Goal: Task Accomplishment & Management: Use online tool/utility

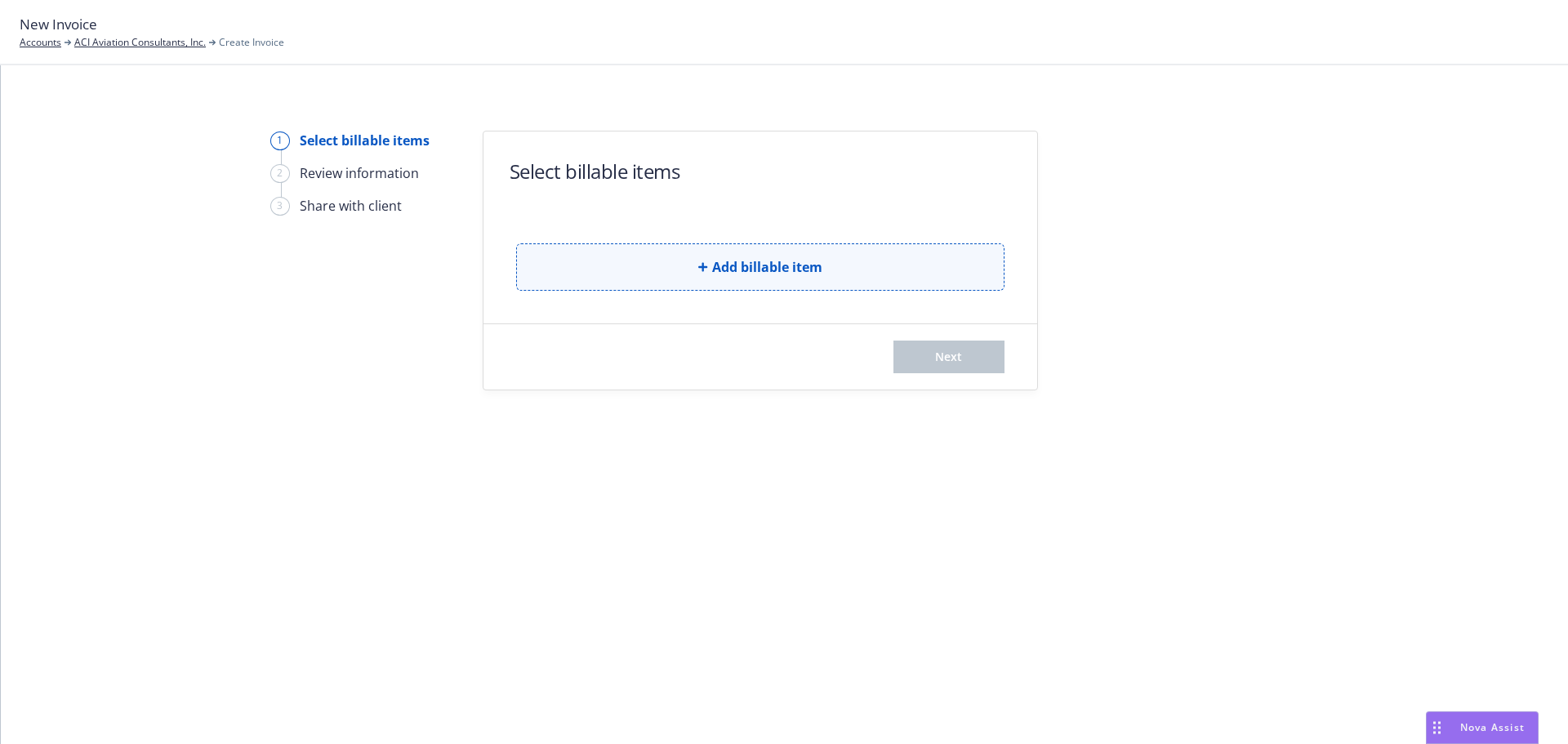
click at [676, 279] on button "Add billable item" at bounding box center [760, 267] width 488 height 47
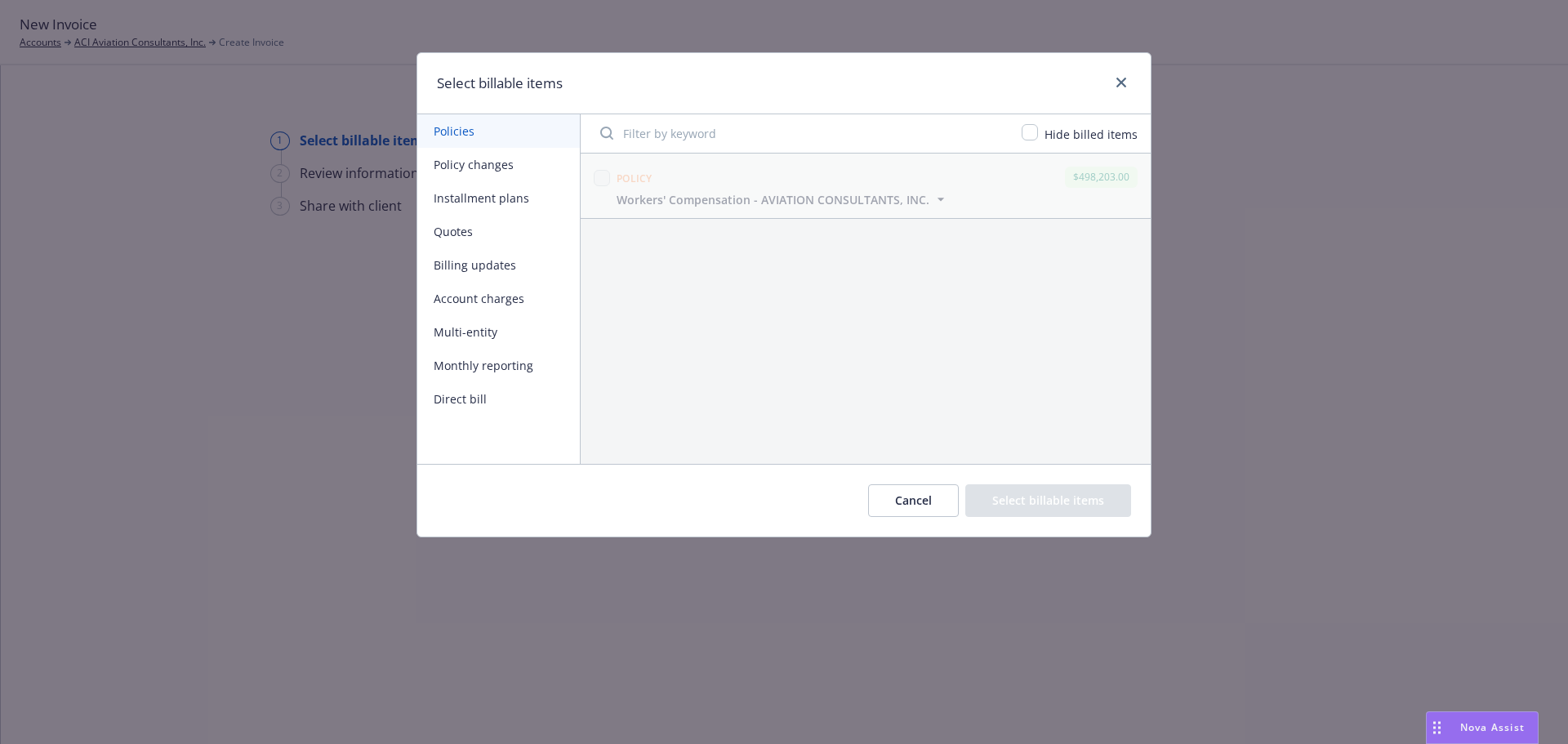
click at [464, 193] on button "Installment plans" at bounding box center [498, 198] width 162 height 34
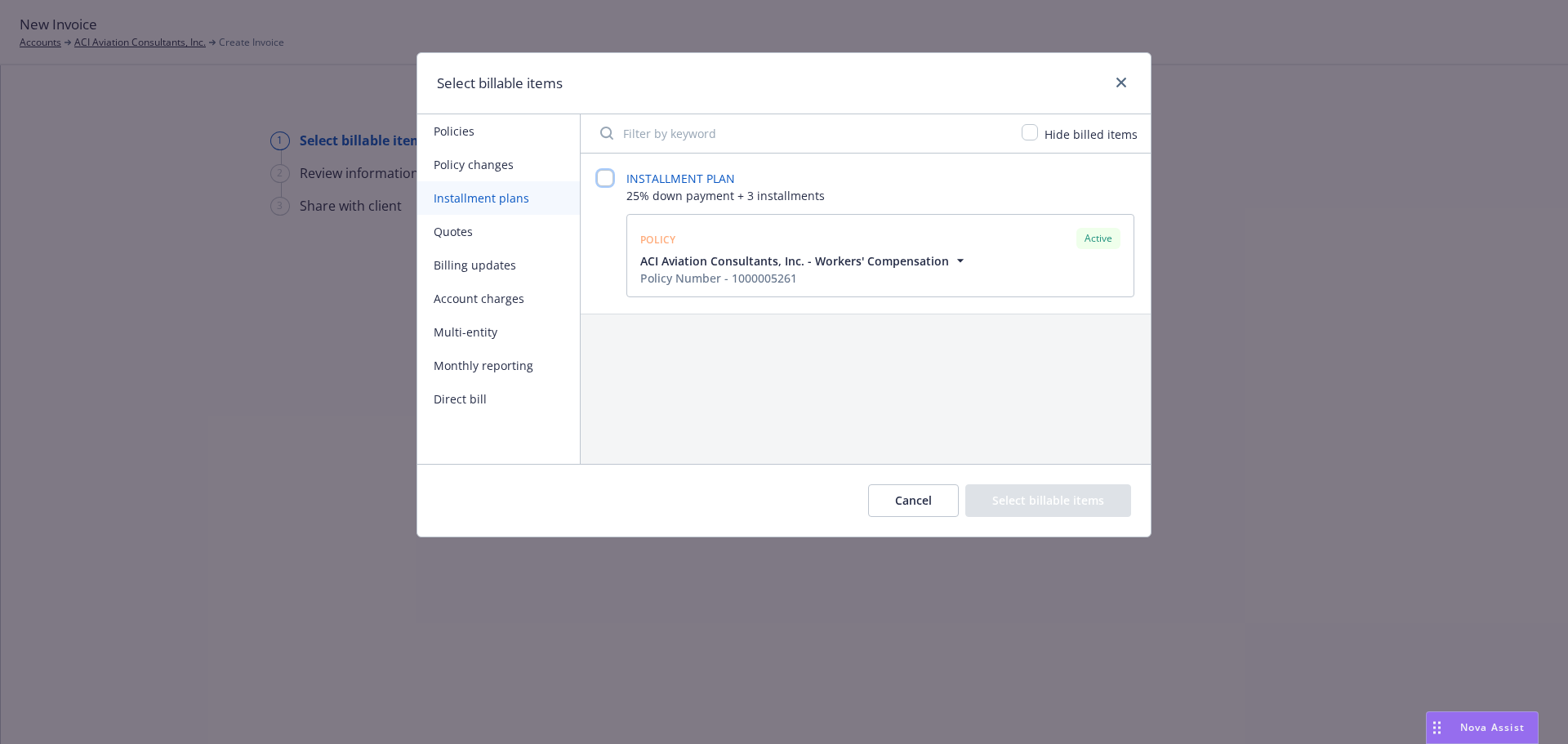
click at [606, 183] on input "checkbox" at bounding box center [605, 178] width 16 height 16
checkbox input "false"
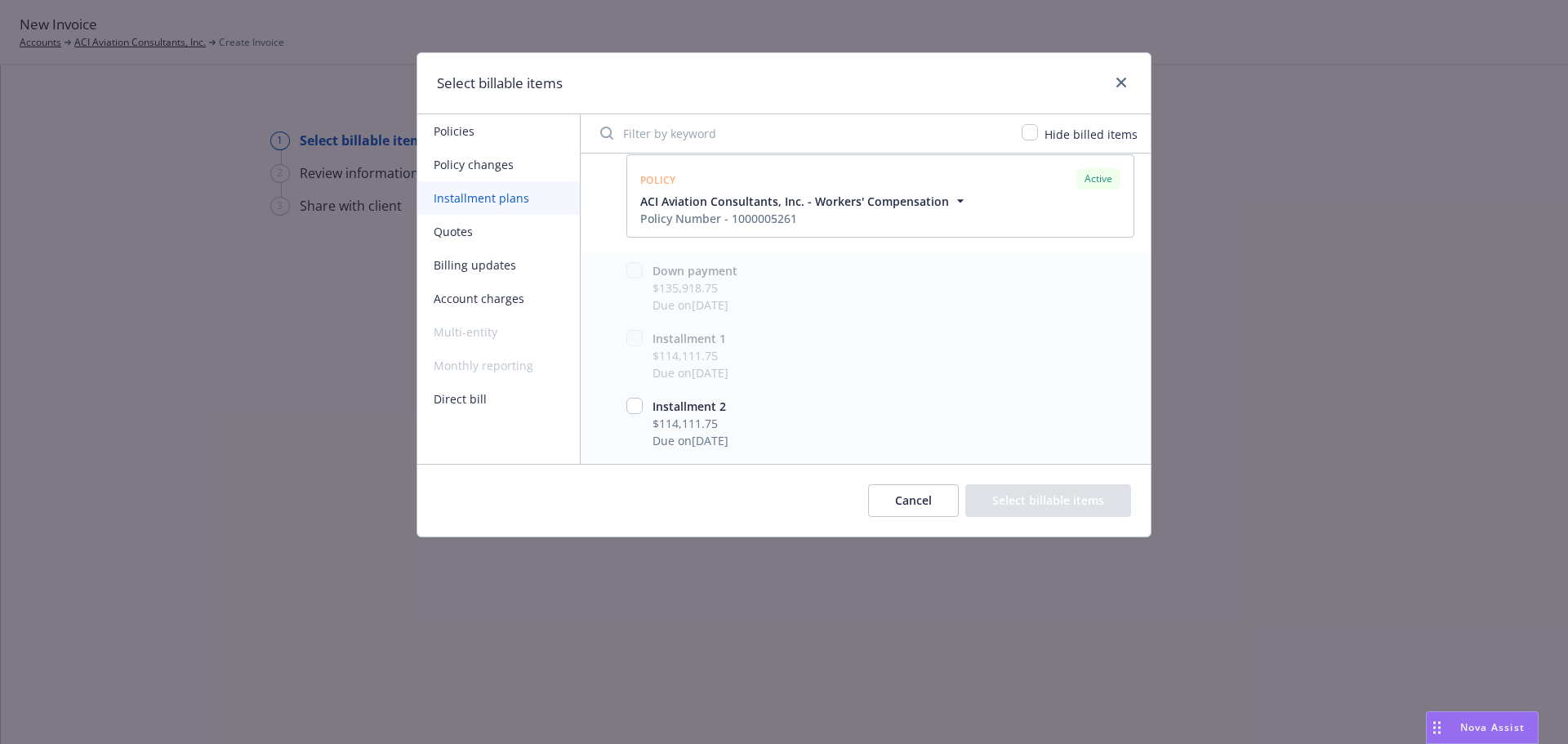
scroll to position [121, 0]
click at [630, 351] on input "checkbox" at bounding box center [634, 345] width 16 height 16
checkbox input "true"
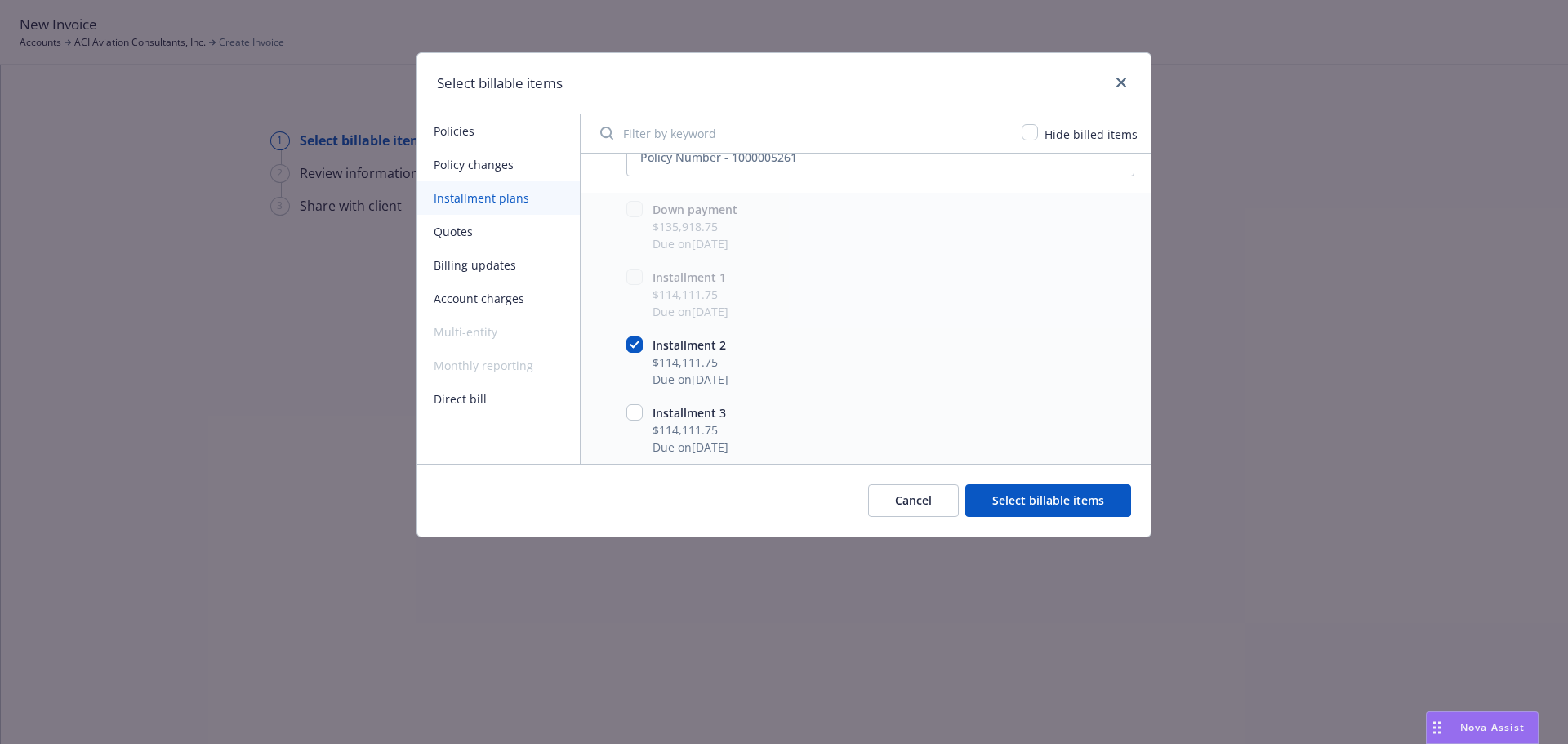
click at [1042, 494] on button "Select billable items" at bounding box center [1048, 501] width 166 height 33
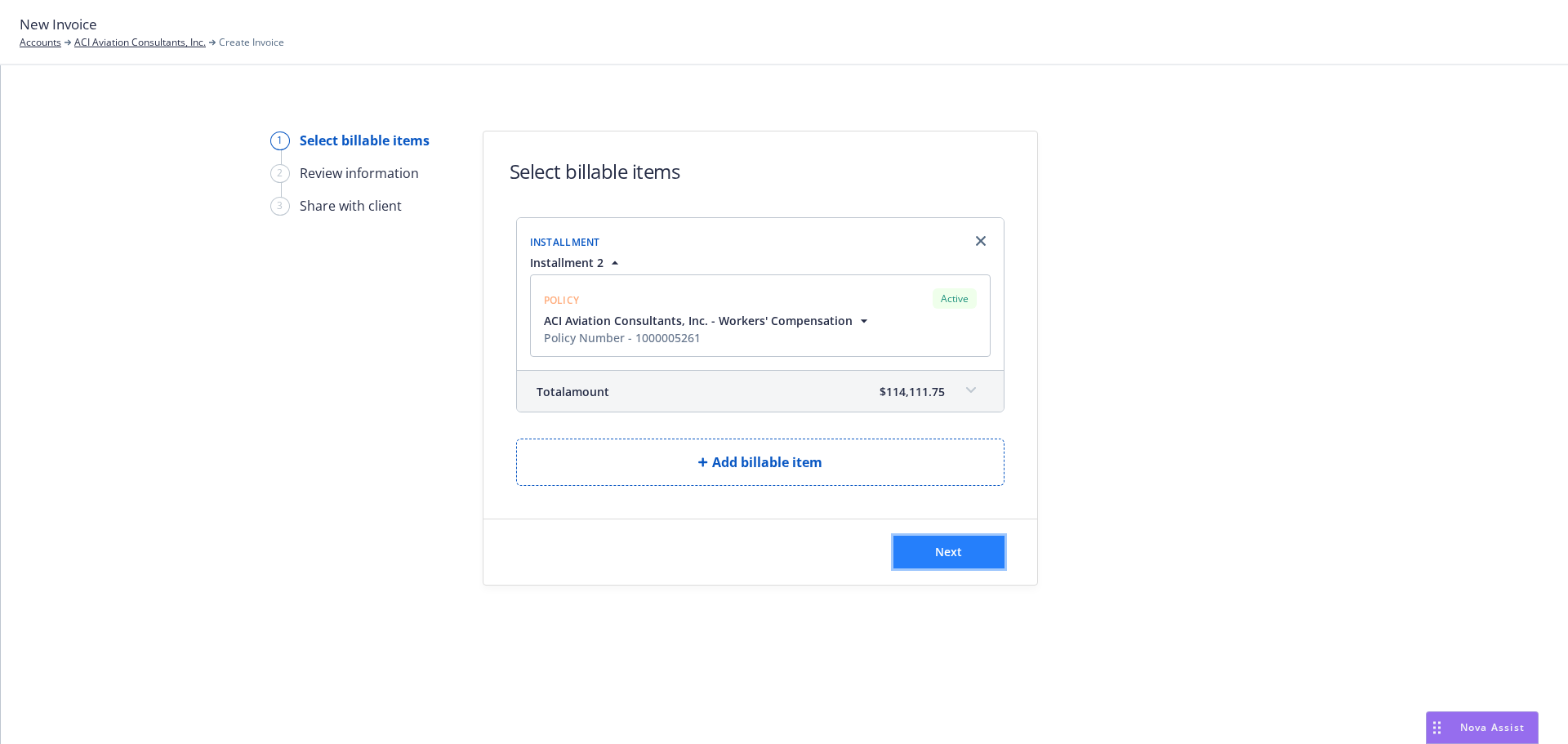
click at [926, 551] on button "Next" at bounding box center [949, 552] width 111 height 33
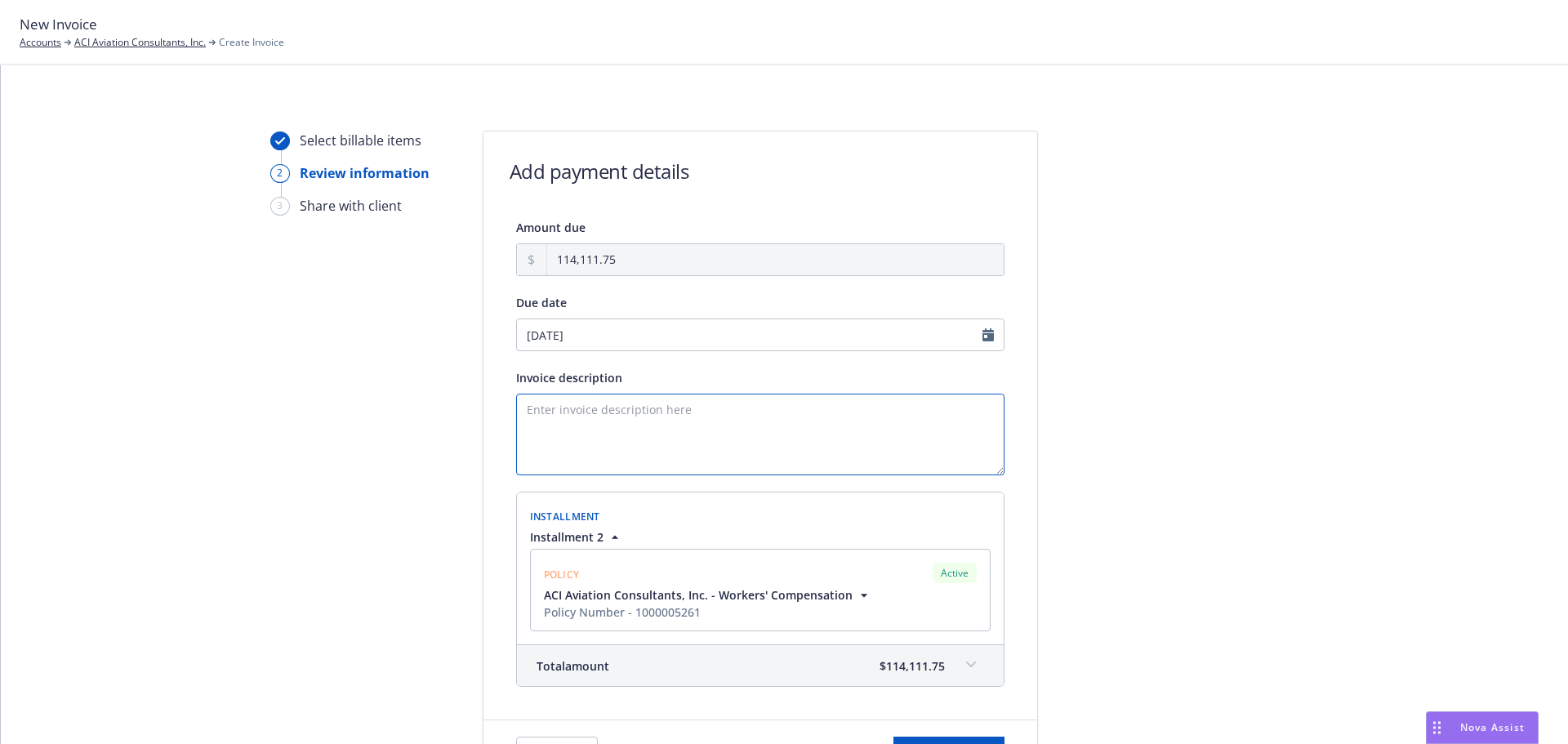
click at [568, 404] on textarea "Invoice description" at bounding box center [760, 435] width 488 height 82
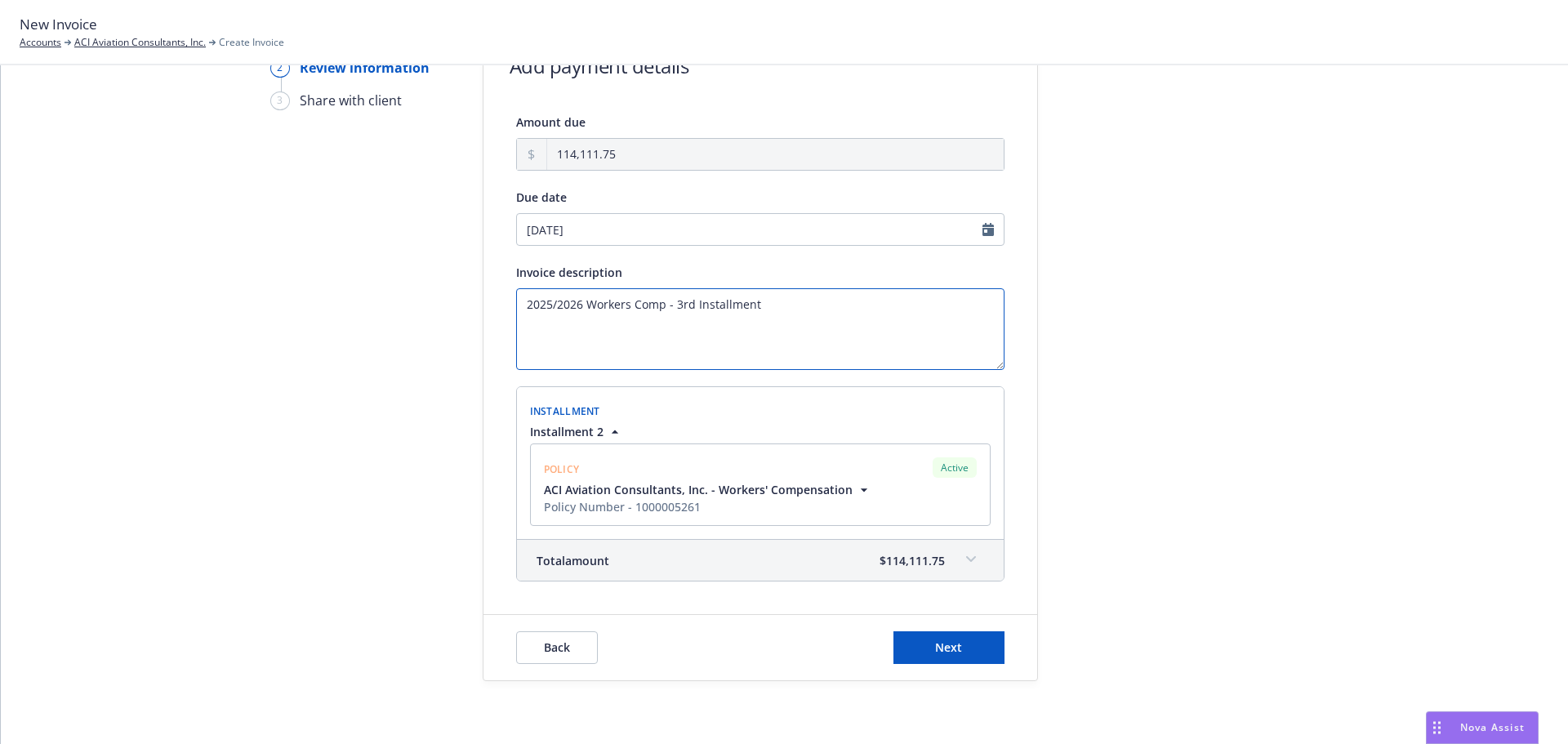
scroll to position [108, 0]
type textarea "2025/2026 Workers Comp - 3rd Installment"
click at [936, 650] on span "Next" at bounding box center [949, 644] width 27 height 15
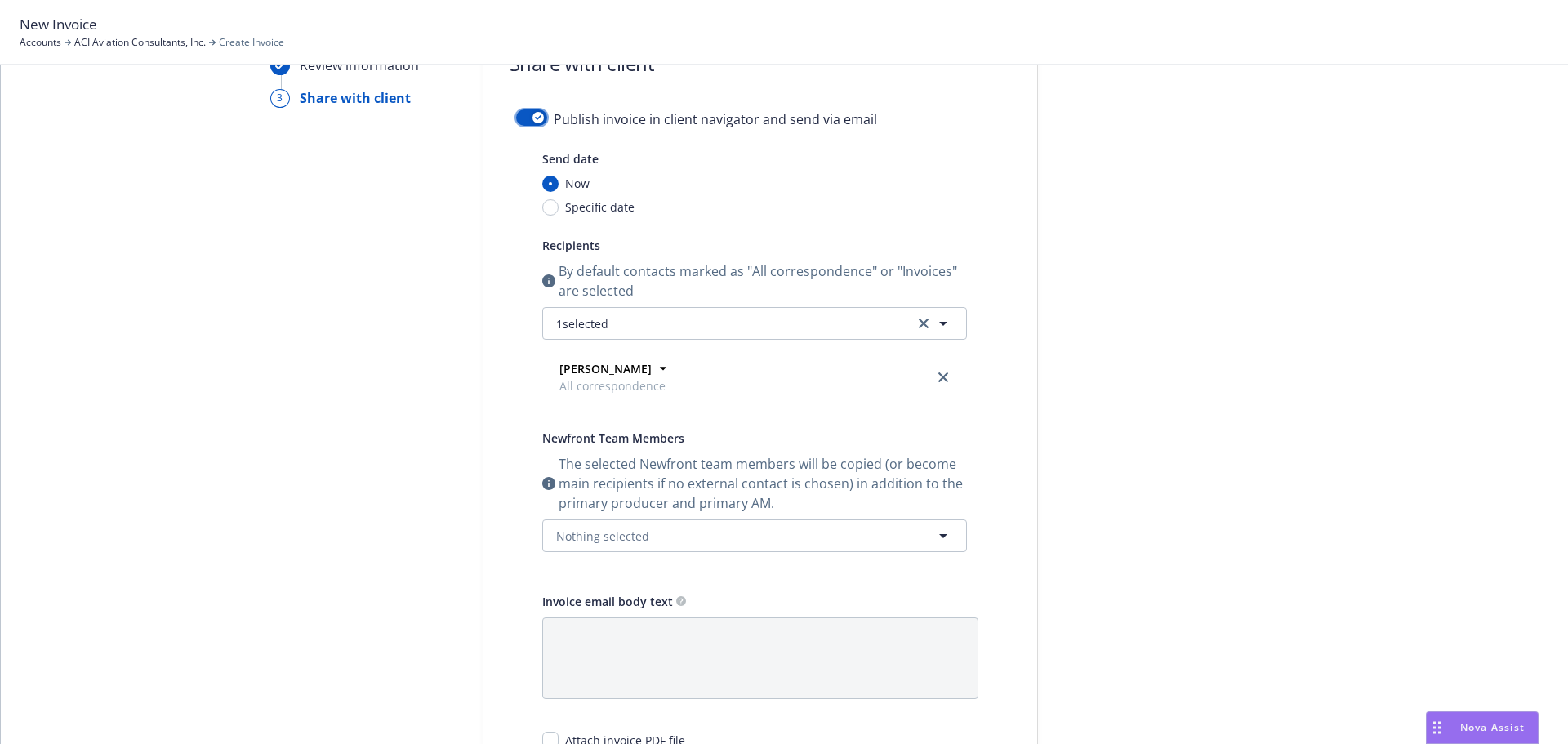
click at [516, 120] on button "button" at bounding box center [532, 118] width 31 height 16
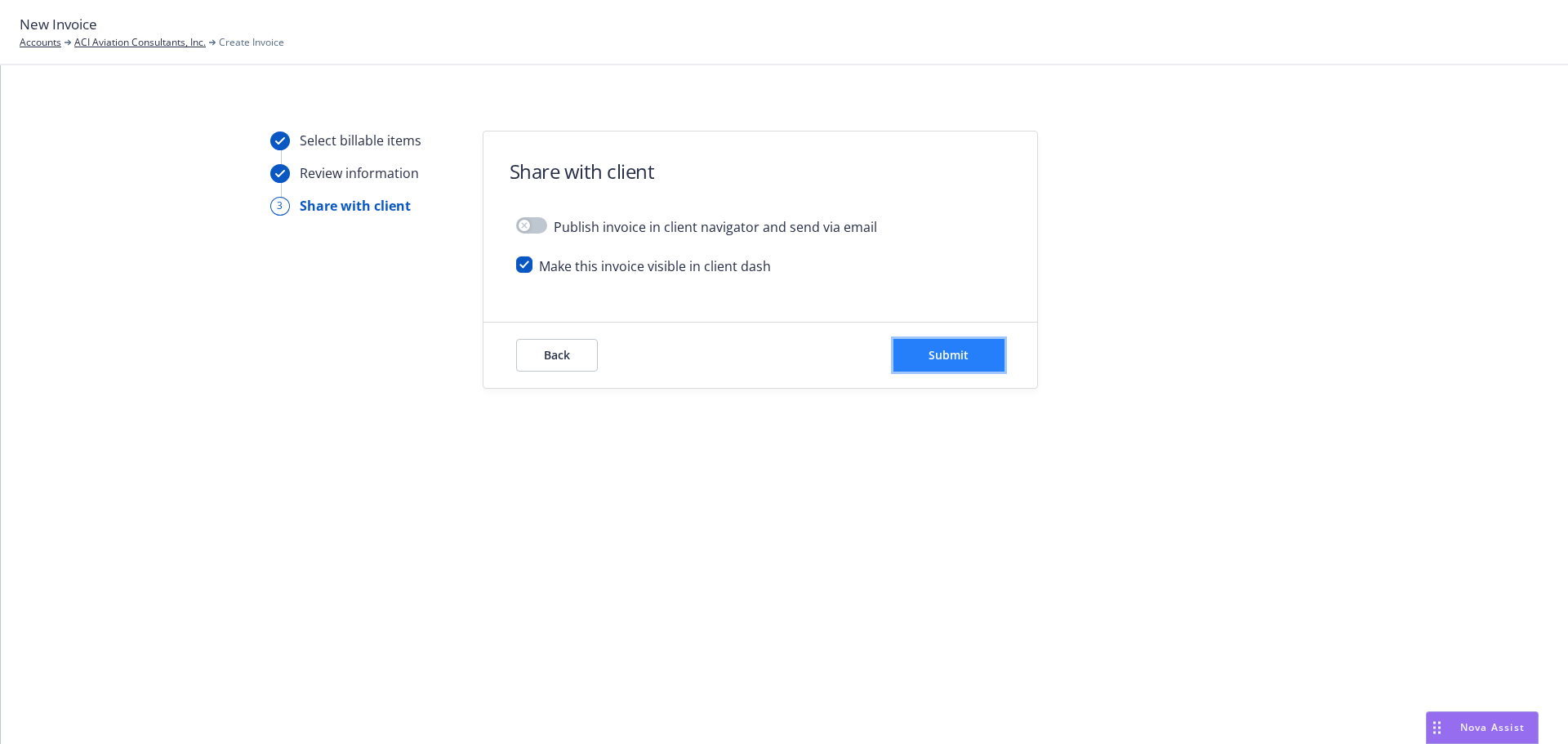
click at [932, 353] on span "Submit" at bounding box center [948, 355] width 40 height 15
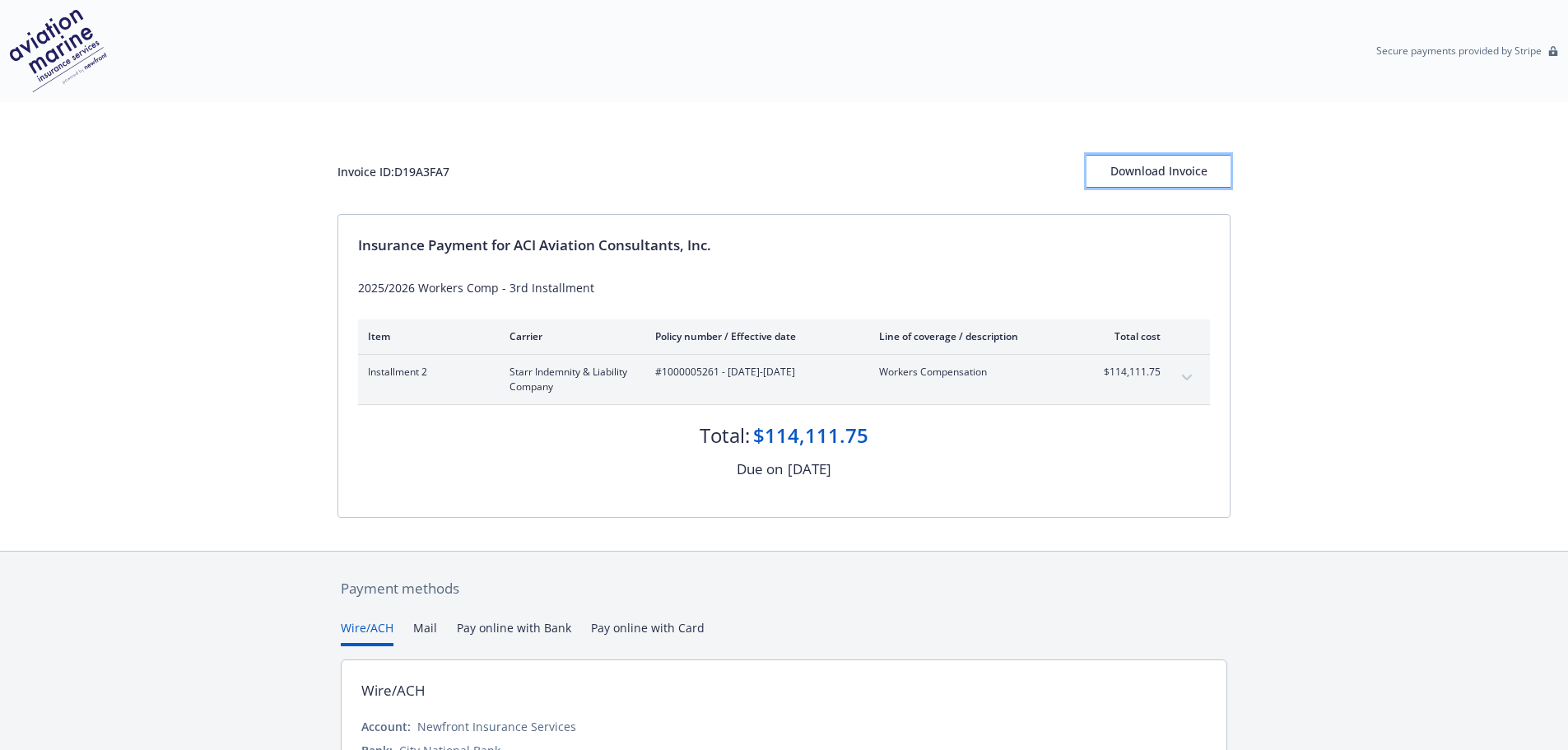
click at [1204, 171] on div "Download Invoice" at bounding box center [1158, 171] width 144 height 31
drag, startPoint x: 338, startPoint y: 174, endPoint x: 450, endPoint y: 169, distance: 112.1
click at [449, 169] on div "Invoice ID: D19A3FA7" at bounding box center [393, 171] width 112 height 17
copy div "Invoice ID: D19A3FA7"
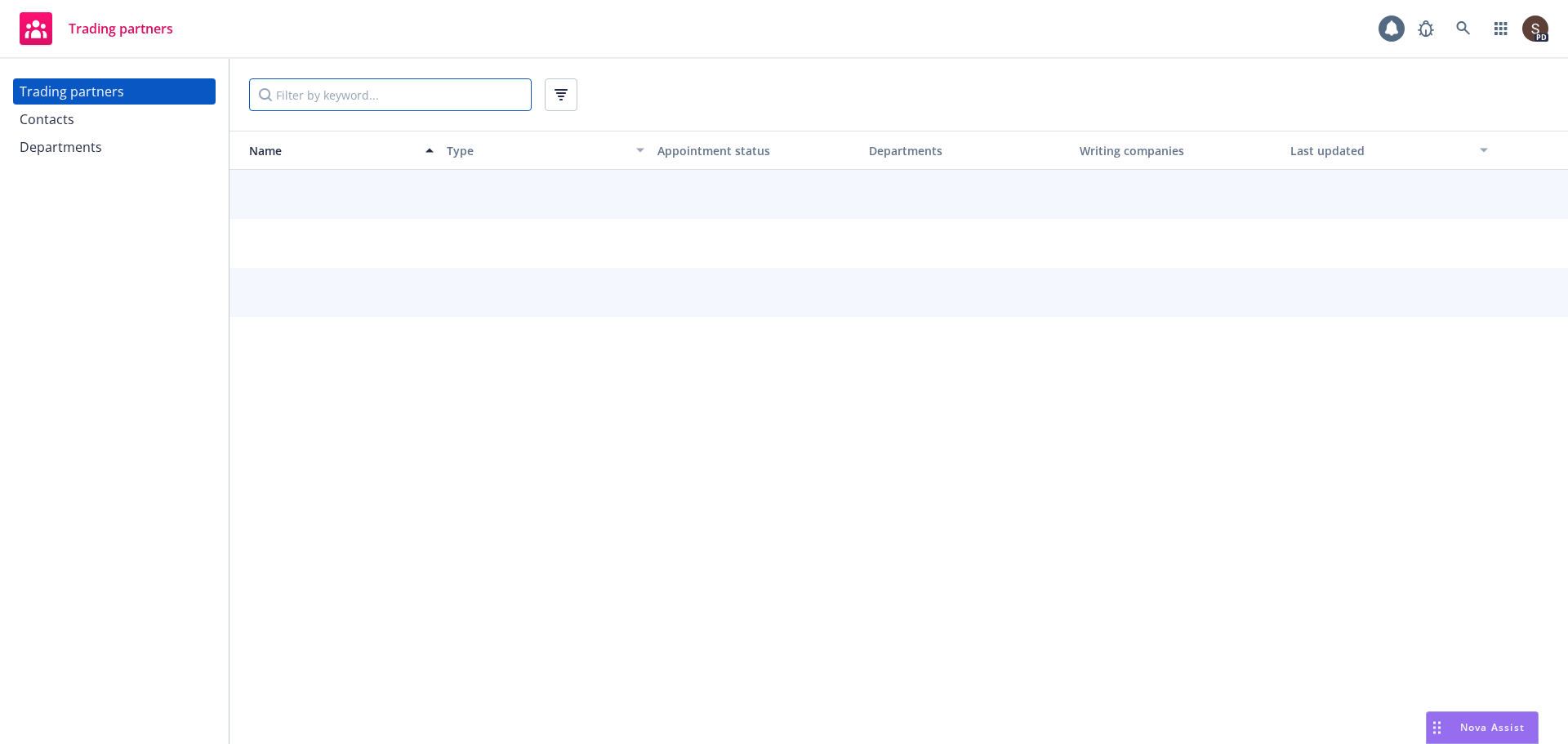
click at [284, 97] on input "Filter by keyword..." at bounding box center [390, 94] width 282 height 33
type input "HDI"
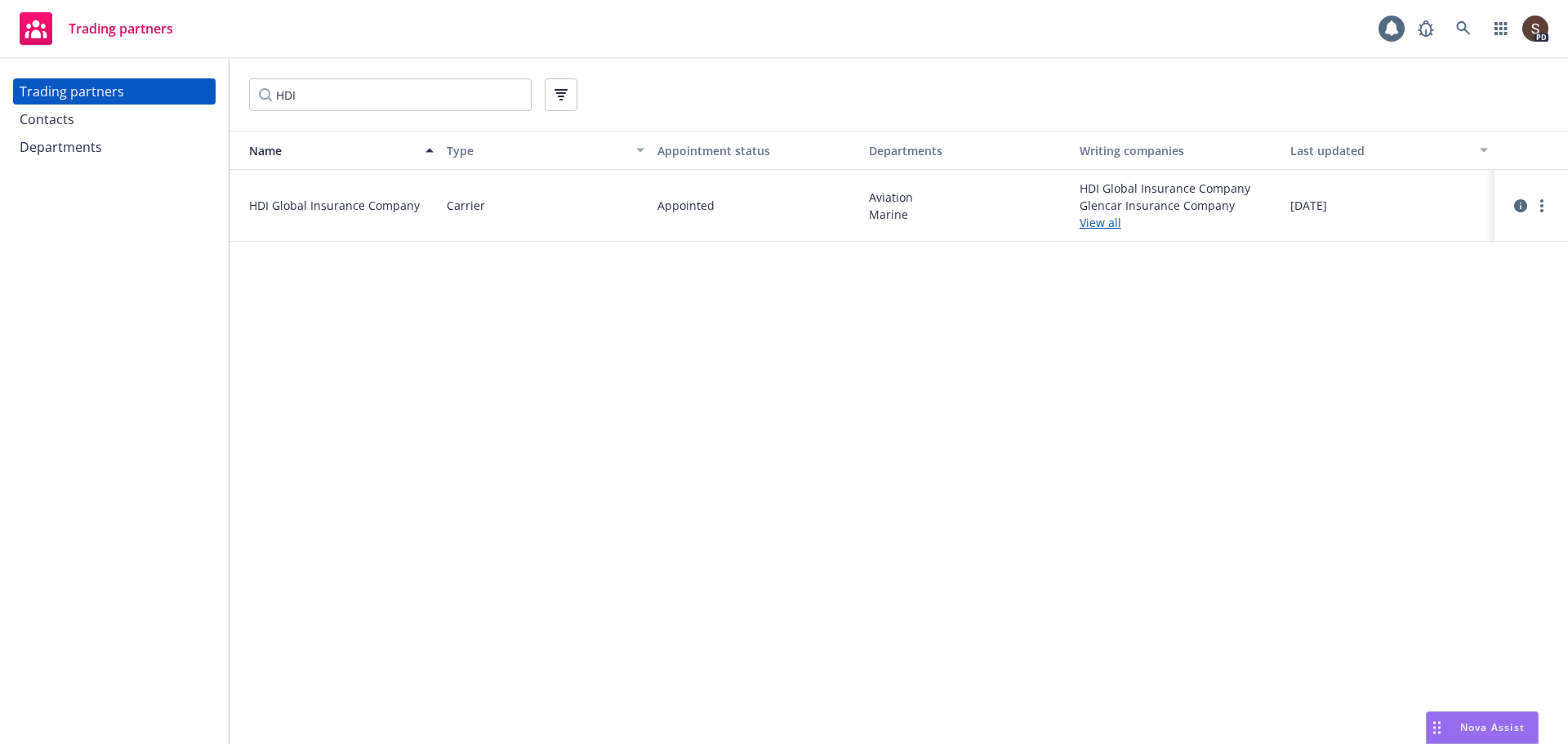
click at [1107, 229] on link "View all" at bounding box center [1179, 222] width 198 height 17
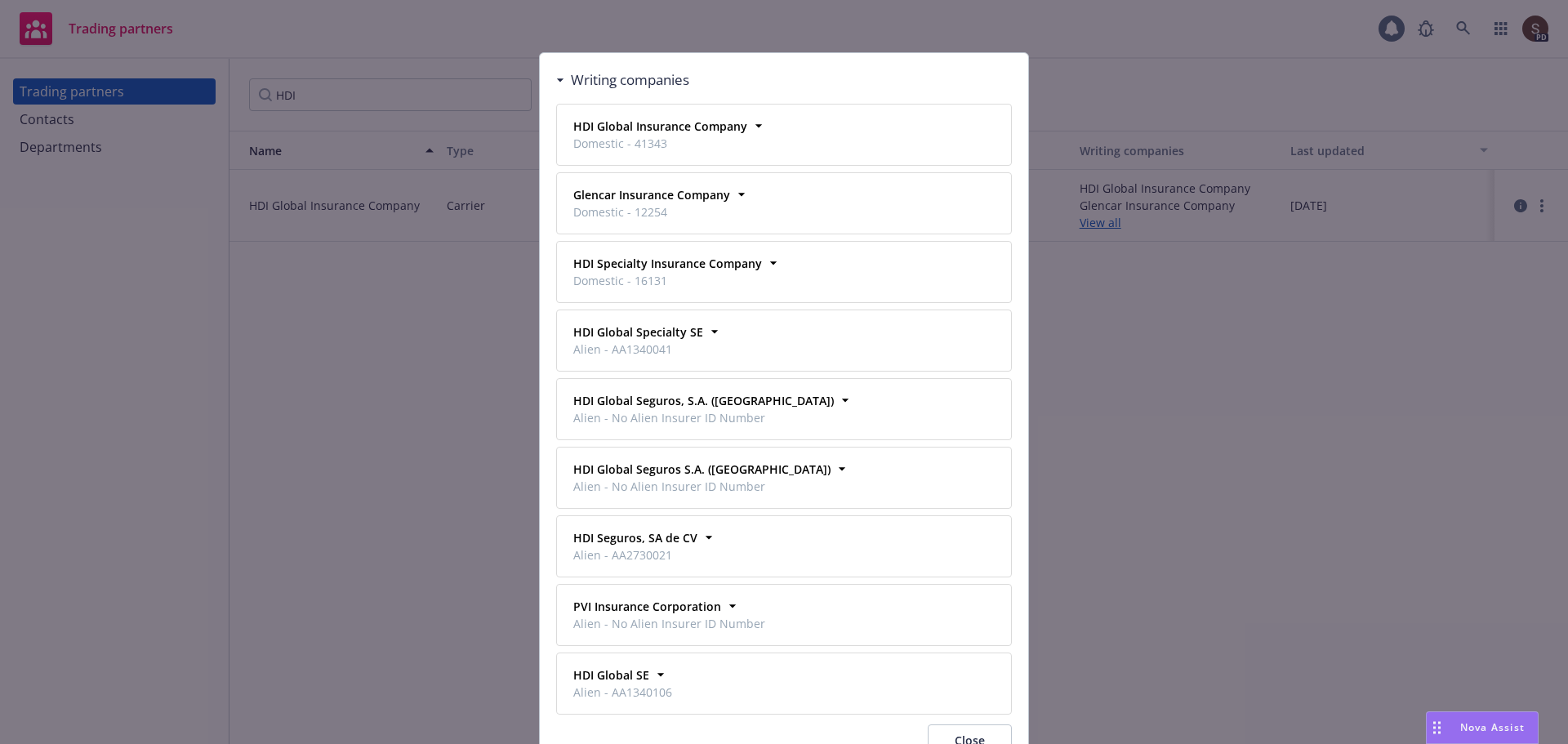
click at [726, 149] on span "Domestic - 41343" at bounding box center [661, 143] width 174 height 17
click at [750, 121] on icon at bounding box center [759, 126] width 16 height 16
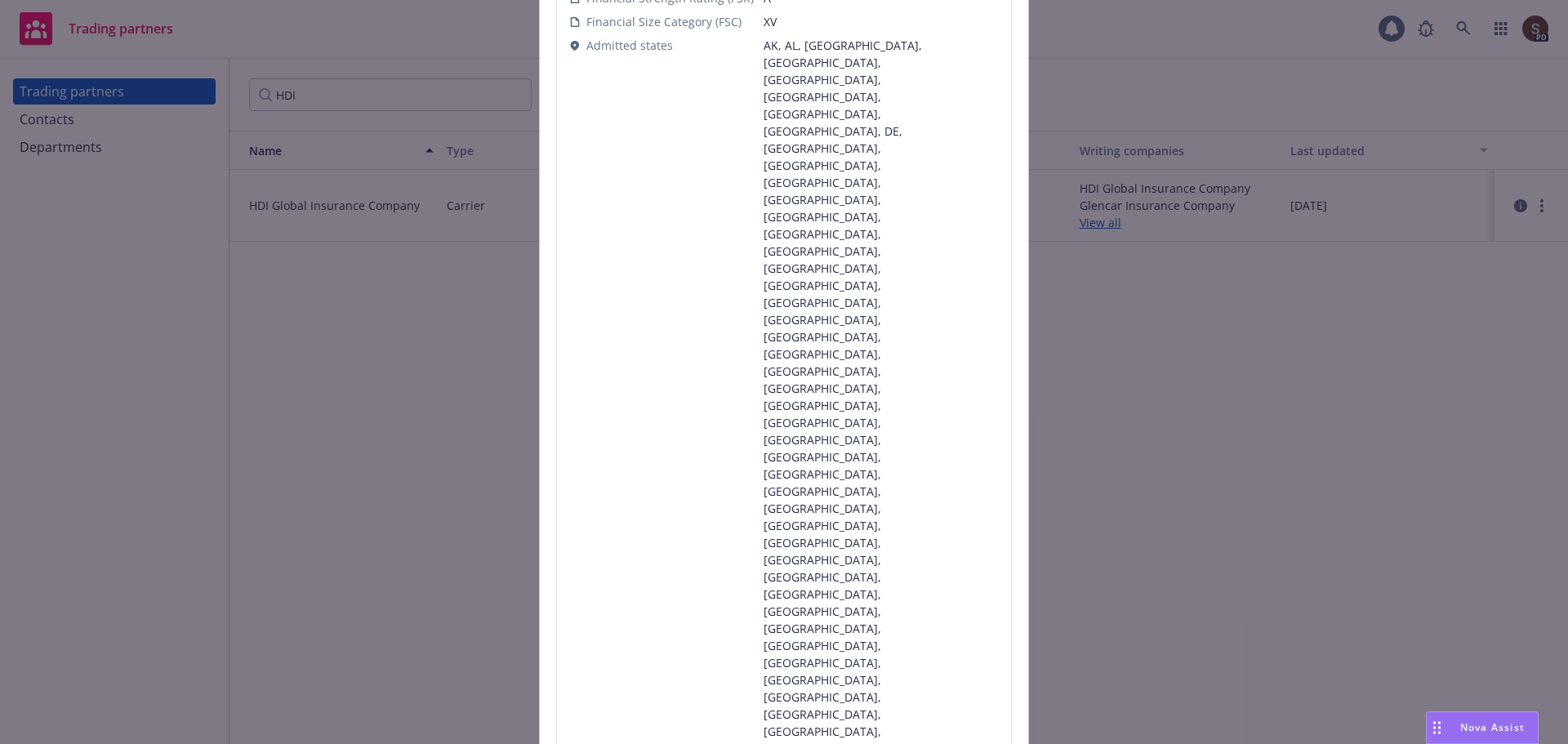
scroll to position [245, 0]
